Goal: Task Accomplishment & Management: Use online tool/utility

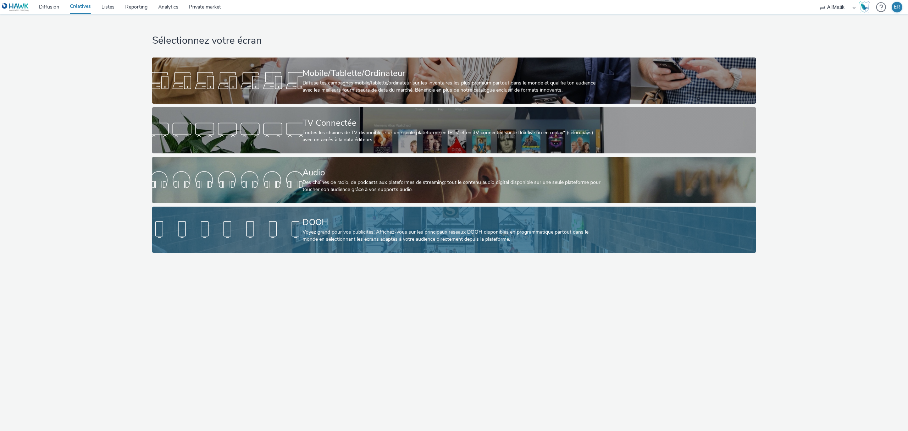
click at [318, 217] on div "DOOH" at bounding box center [453, 222] width 300 height 12
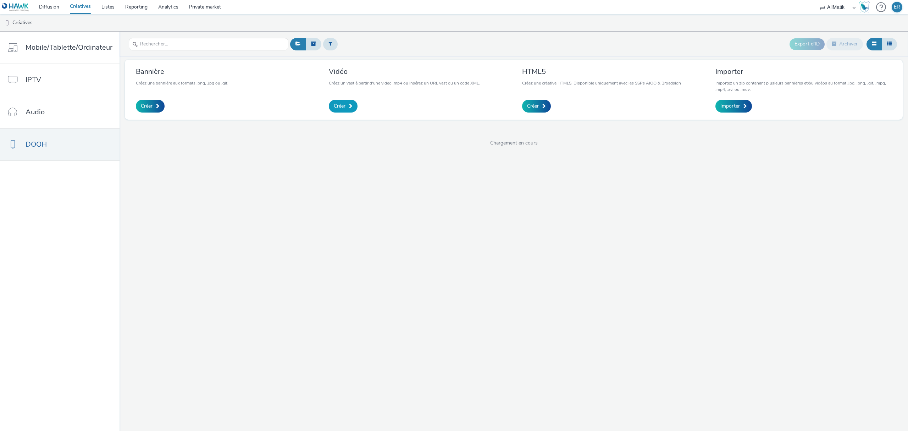
click at [342, 109] on span "Créer" at bounding box center [340, 106] width 12 height 7
click at [745, 100] on link "Importer" at bounding box center [734, 106] width 37 height 13
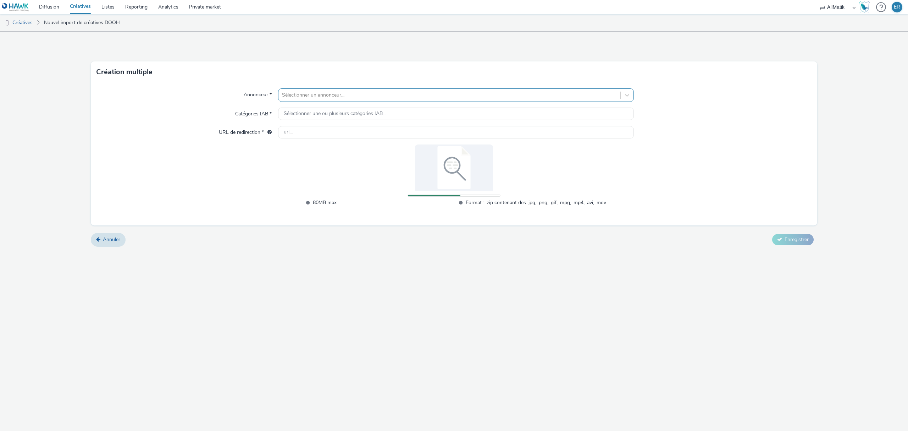
click at [329, 99] on div at bounding box center [449, 95] width 335 height 9
type input "zo"
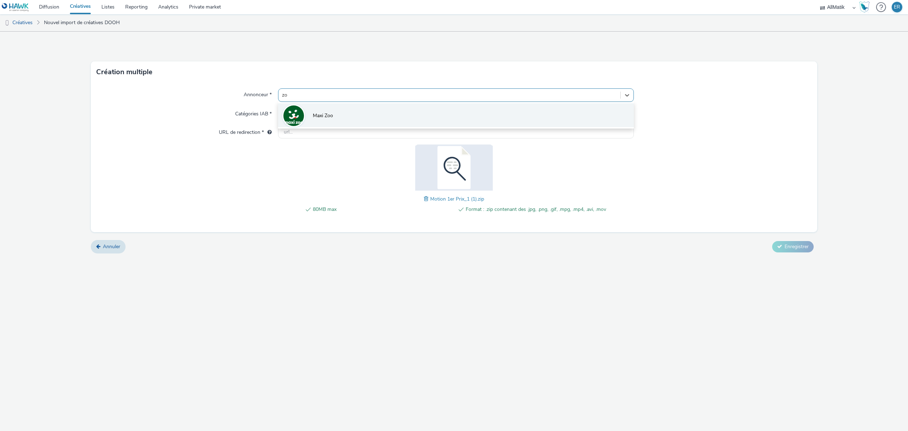
click at [331, 116] on span "Maxi Zoo" at bounding box center [323, 115] width 20 height 7
type input "[URL][DOMAIN_NAME]"
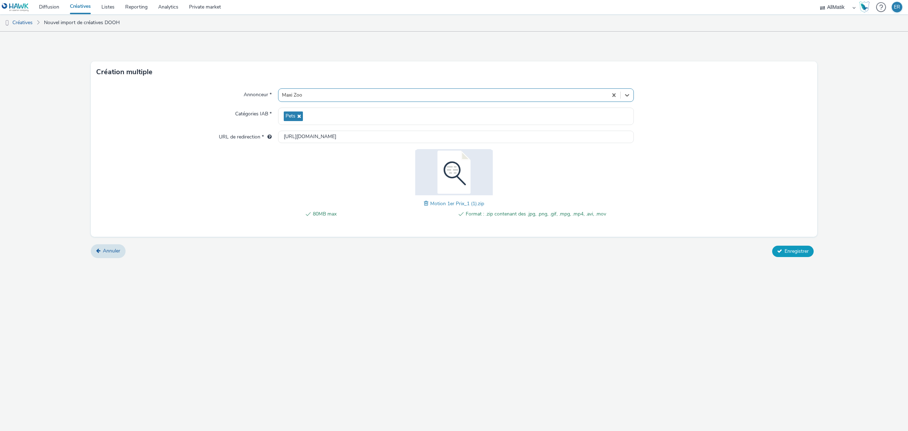
click at [779, 250] on icon at bounding box center [779, 250] width 5 height 5
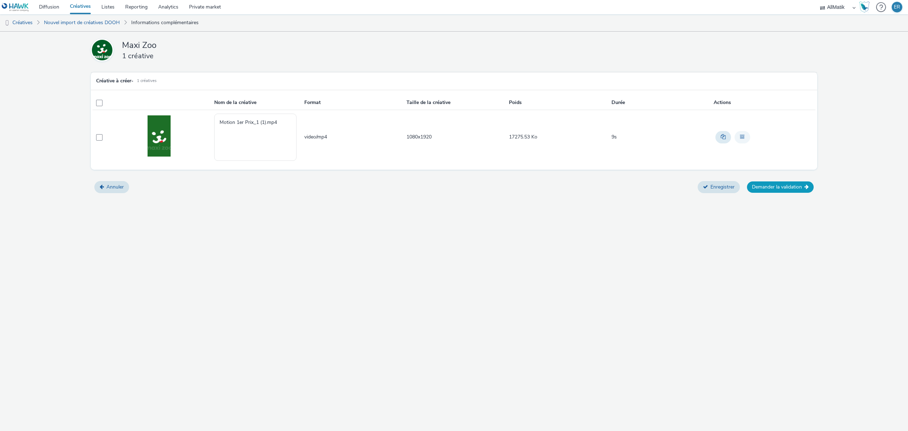
click at [805, 189] on icon at bounding box center [807, 186] width 4 height 5
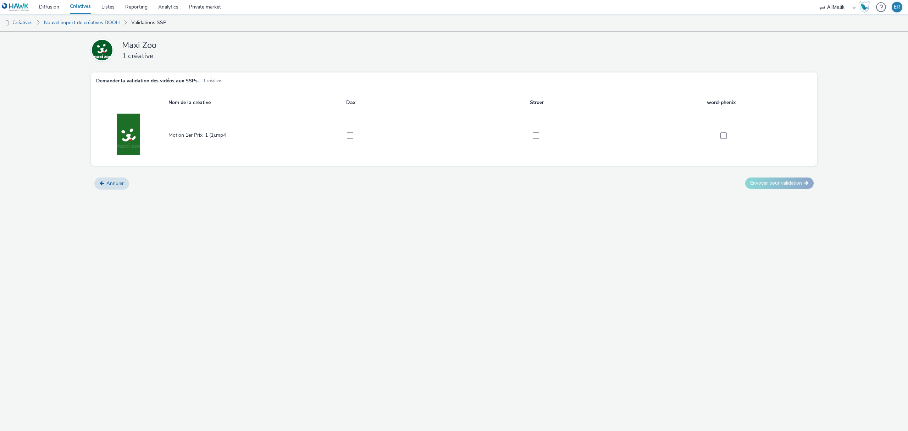
click at [352, 135] on span at bounding box center [350, 135] width 6 height 6
checkbox input "true"
click at [540, 136] on label at bounding box center [534, 135] width 178 height 7
checkbox input "true"
click at [737, 142] on td at bounding box center [723, 135] width 186 height 51
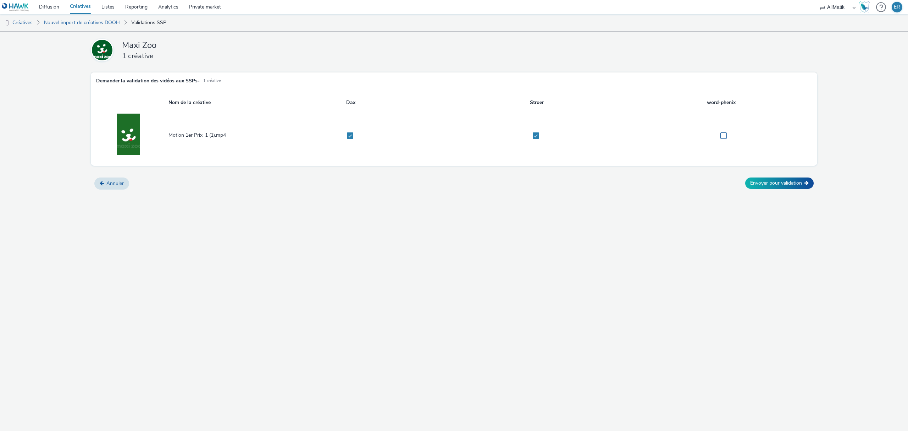
click at [731, 134] on label at bounding box center [721, 135] width 182 height 7
checkbox input "true"
click at [782, 176] on div "Envoyer pour validation" at bounding box center [780, 183] width 76 height 19
click at [785, 180] on button "Envoyer pour validation" at bounding box center [779, 182] width 68 height 11
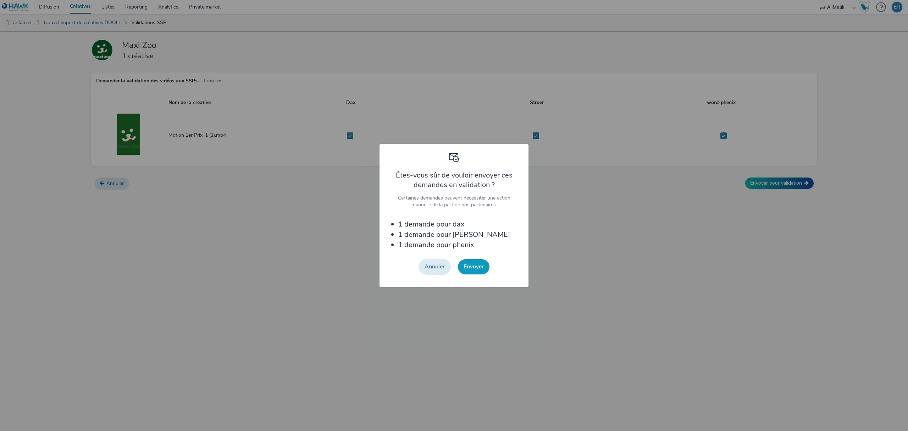
click at [465, 267] on button "Envoyer" at bounding box center [474, 266] width 32 height 15
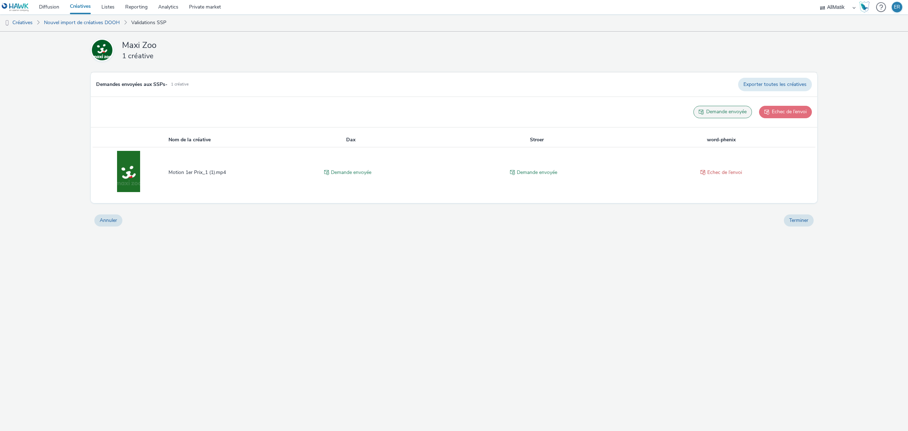
click at [798, 108] on button "Echec de l’envoi" at bounding box center [785, 112] width 53 height 12
click at [716, 112] on button "Demande envoyée" at bounding box center [723, 112] width 59 height 12
click at [796, 217] on button "Terminer" at bounding box center [799, 220] width 30 height 12
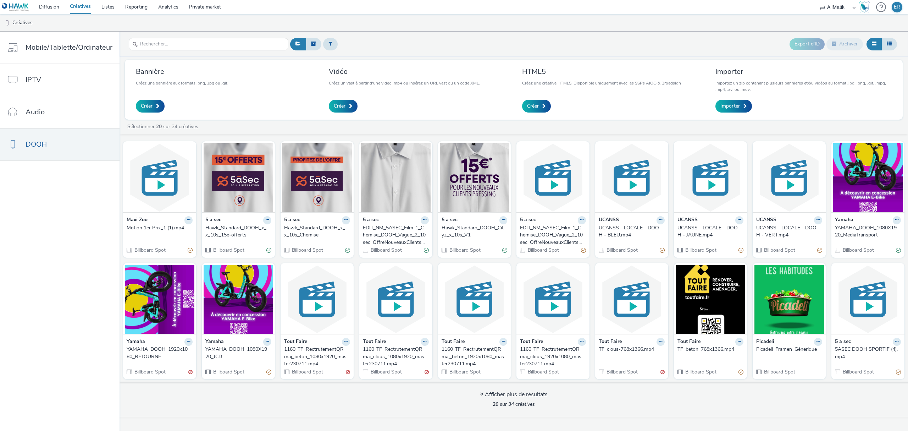
click at [173, 227] on div "Motion 1er Prix_1 (1).mp4" at bounding box center [158, 227] width 63 height 7
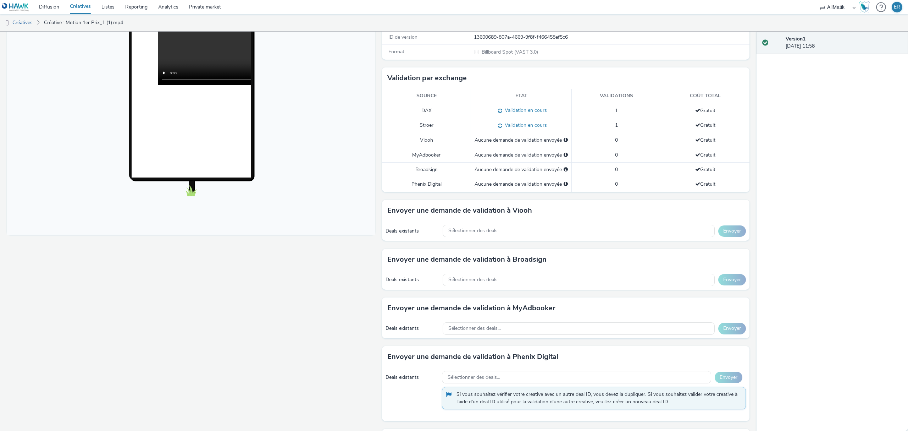
click at [511, 226] on div "Sélectionner des deals..." at bounding box center [579, 231] width 272 height 12
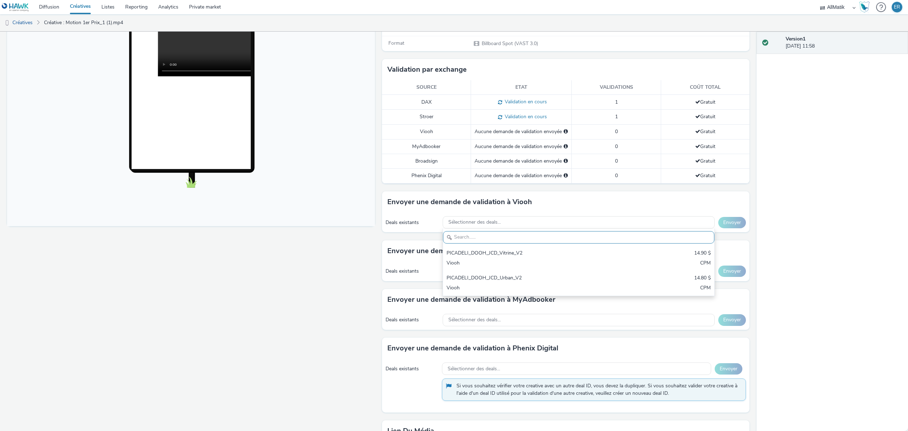
drag, startPoint x: 299, startPoint y: 255, endPoint x: 383, endPoint y: 269, distance: 84.8
click at [304, 256] on div "Fullscreen" at bounding box center [192, 230] width 371 height 591
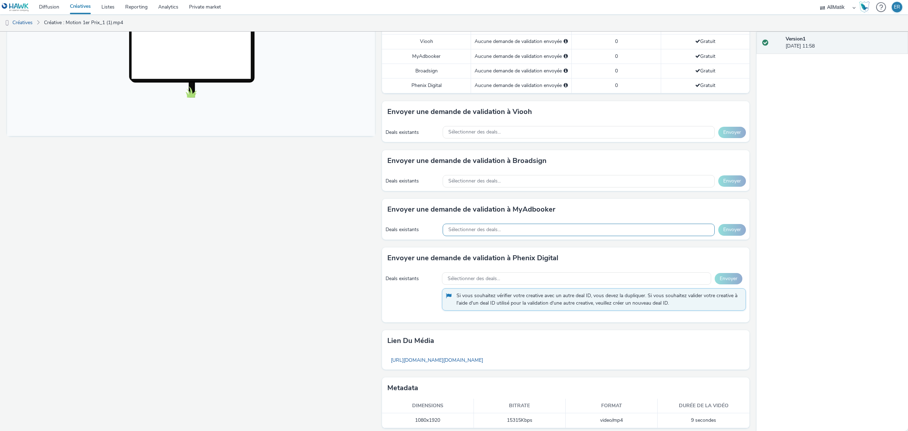
scroll to position [246, 0]
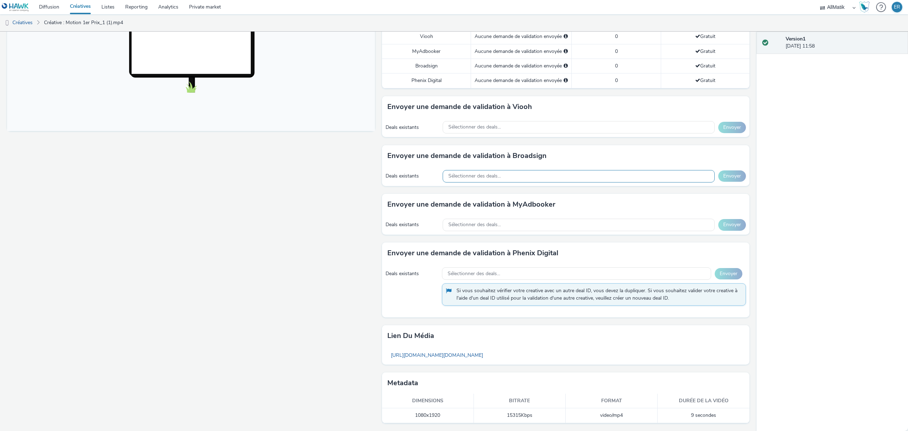
click at [470, 173] on span "Sélectionner des deals..." at bounding box center [474, 176] width 53 height 6
click at [304, 291] on div "Fullscreen" at bounding box center [192, 135] width 371 height 591
click at [537, 273] on div "Sélectionner des deals..." at bounding box center [576, 273] width 269 height 12
click at [424, 286] on div "Deals existants Sélectionner des deals... Envoyer Si vous souhaitez vérifier vo…" at bounding box center [566, 290] width 368 height 53
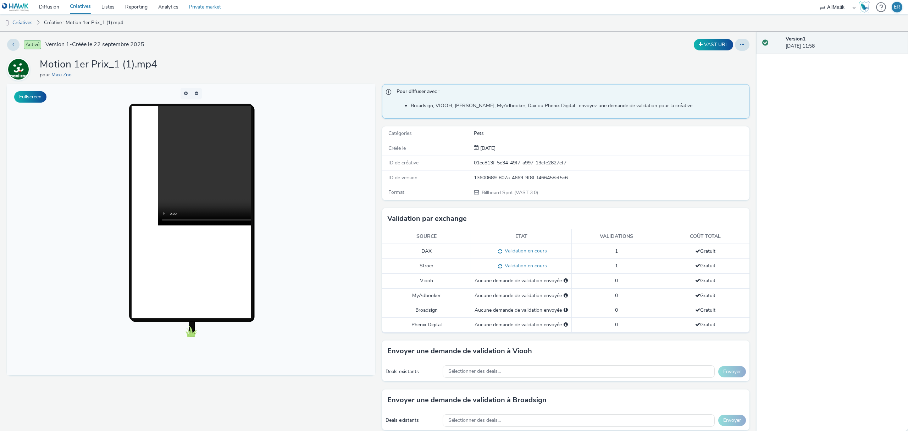
click at [200, 6] on link "Private market" at bounding box center [205, 7] width 43 height 14
